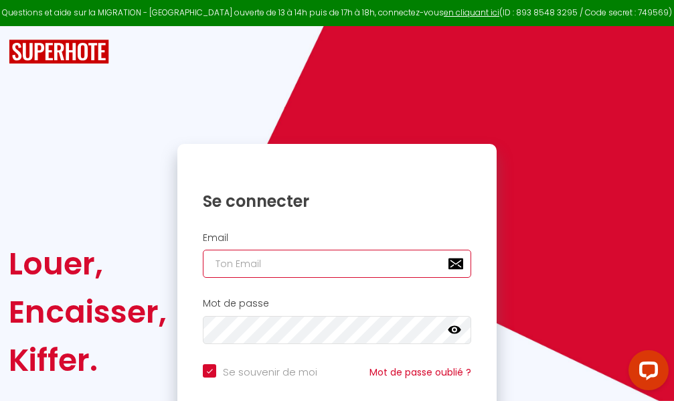
click at [291, 266] on input "email" at bounding box center [337, 264] width 268 height 28
type input "m"
checkbox input "true"
type input "ma"
checkbox input "true"
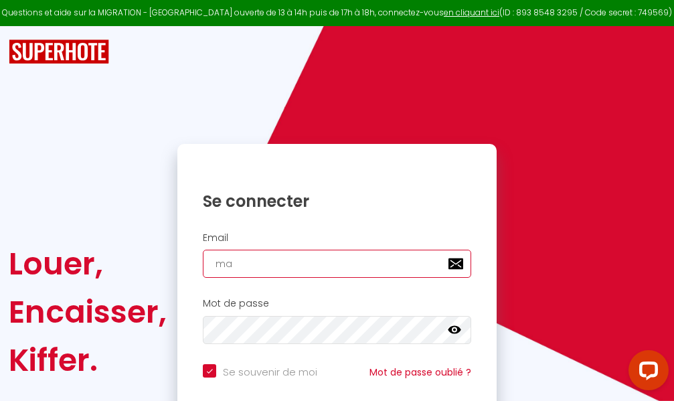
type input "mar"
checkbox input "true"
type input "marc"
checkbox input "true"
type input "marcd"
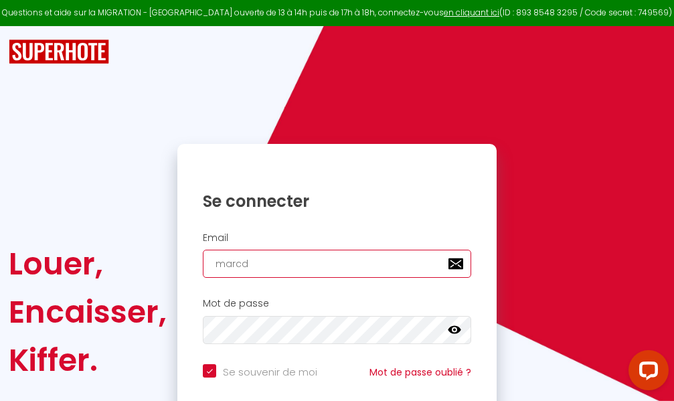
checkbox input "true"
type input "marcdp"
checkbox input "true"
type input "marcdpo"
checkbox input "true"
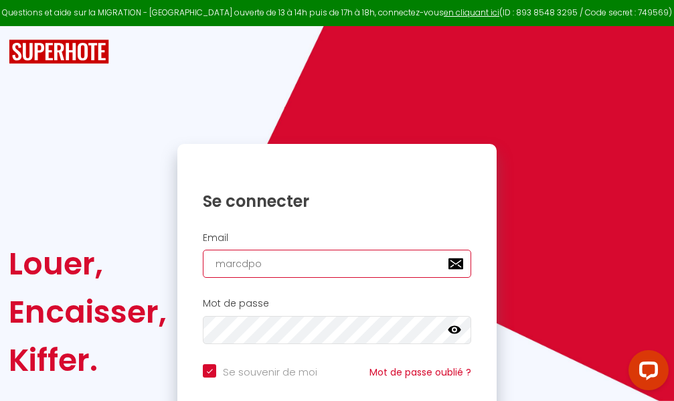
type input "marcdpoz"
checkbox input "true"
type input "marcdpoz."
checkbox input "true"
type input "marcdpoz.l"
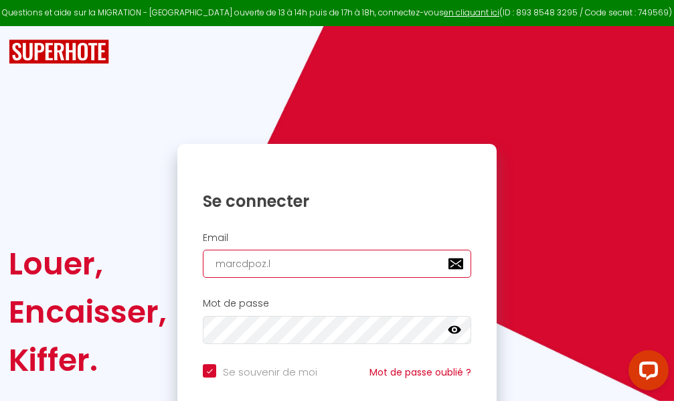
checkbox input "true"
type input "marcdpoz.lo"
checkbox input "true"
type input "marcdpoz.loc"
checkbox input "true"
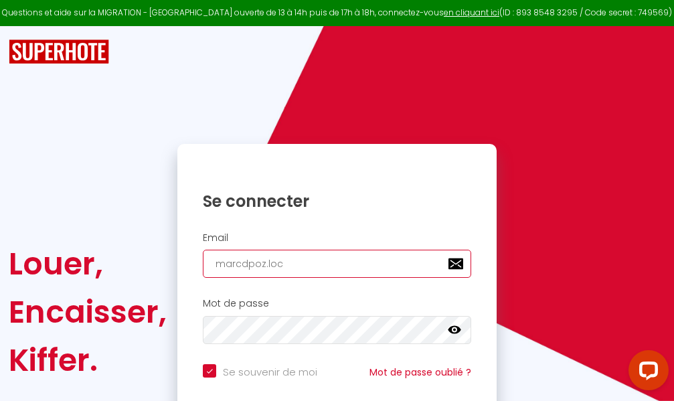
type input "marcdpoz.loca"
checkbox input "true"
type input "marcdpoz.locat"
checkbox input "true"
type input "marcdpoz.locati"
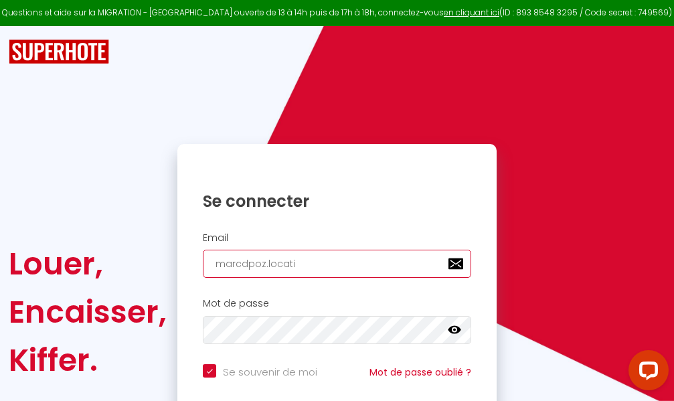
checkbox input "true"
type input "marcdpoz.locatio"
checkbox input "true"
type input "marcdpoz.location"
checkbox input "true"
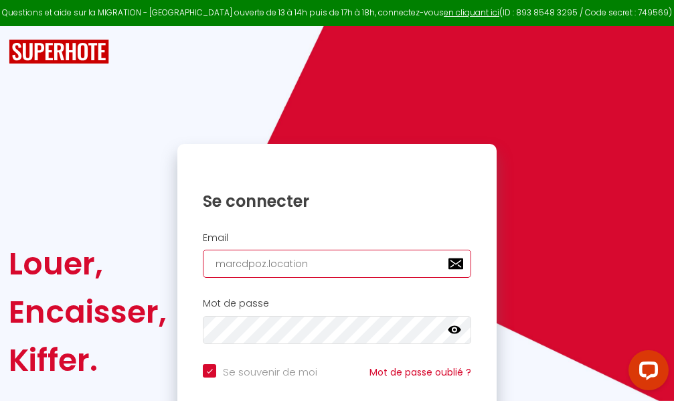
type input "marcdpoz.location@"
checkbox input "true"
type input "marcdpoz.location@g"
checkbox input "true"
type input "marcdpoz.location@gm"
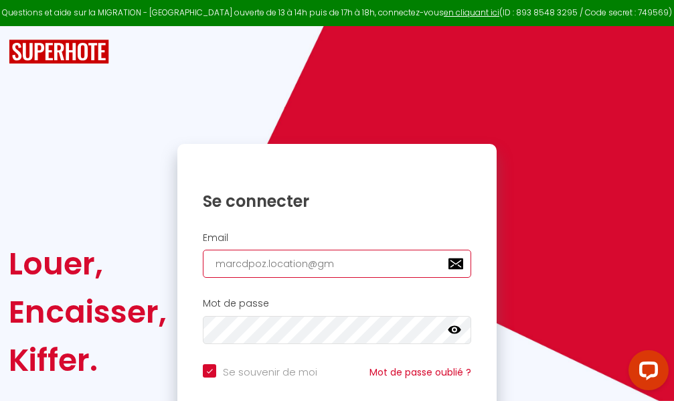
checkbox input "true"
type input "marcdpoz.location@gma"
checkbox input "true"
type input "marcdpoz.location@gmai"
checkbox input "true"
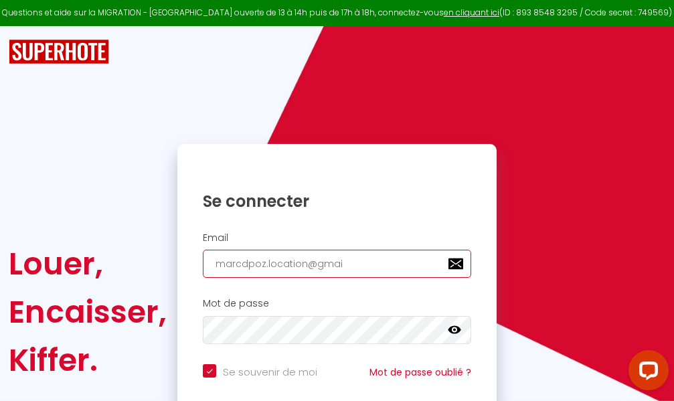
type input "[EMAIL_ADDRESS]"
checkbox input "true"
type input "[EMAIL_ADDRESS]."
checkbox input "true"
type input "marcdpoz.location@gmail.c"
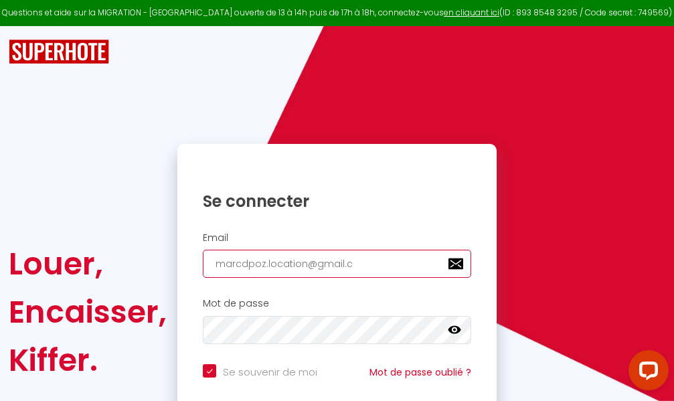
checkbox input "true"
type input "[EMAIL_ADDRESS][DOMAIN_NAME]"
checkbox input "true"
type input "[EMAIL_ADDRESS][DOMAIN_NAME]"
checkbox input "true"
